Goal: Task Accomplishment & Management: Use online tool/utility

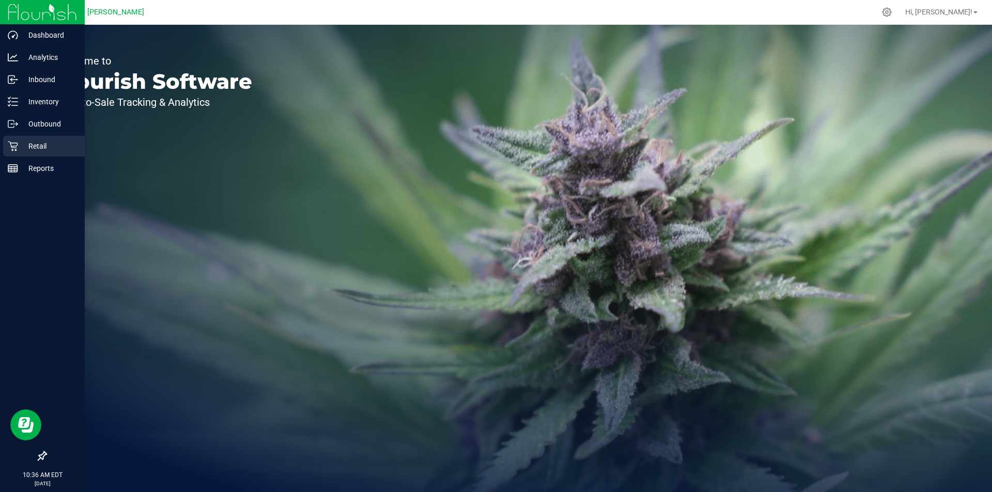
click at [31, 148] on p "Retail" at bounding box center [49, 146] width 62 height 12
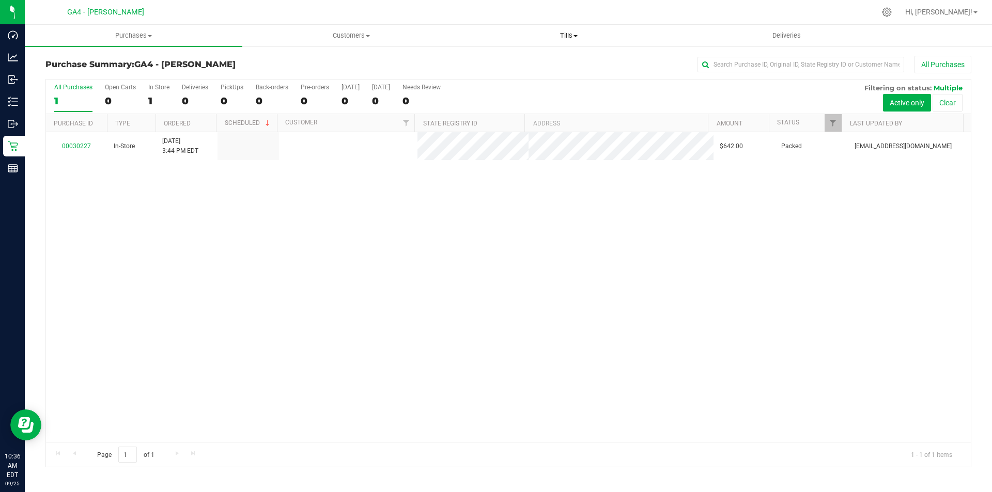
click at [564, 36] on span "Tills" at bounding box center [568, 35] width 217 height 9
click at [549, 59] on li "Manage tills" at bounding box center [569, 62] width 218 height 12
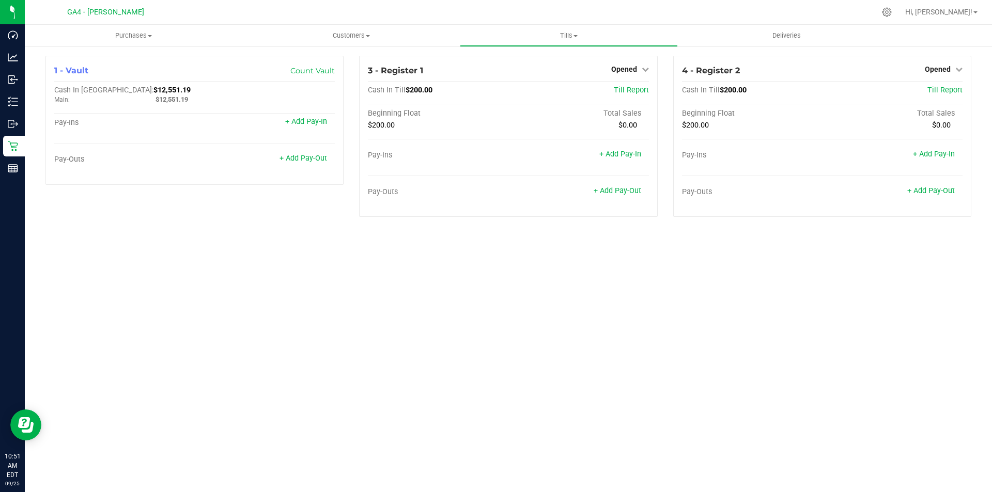
click at [314, 281] on div "Purchases Summary of purchases Fulfillment All purchases Customers All customer…" at bounding box center [508, 259] width 967 height 468
